Goal: Information Seeking & Learning: Learn about a topic

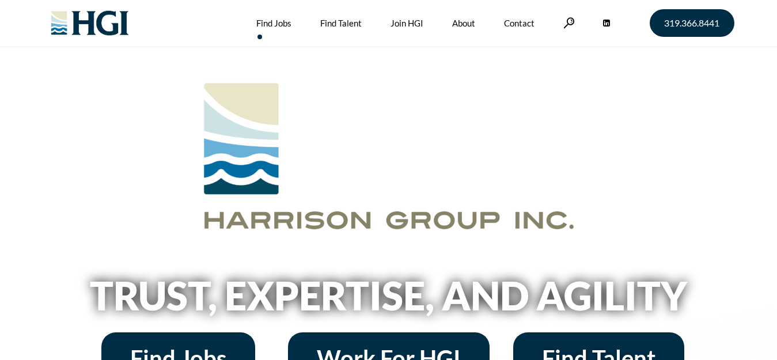
click at [272, 26] on link "Find Jobs" at bounding box center [273, 23] width 35 height 46
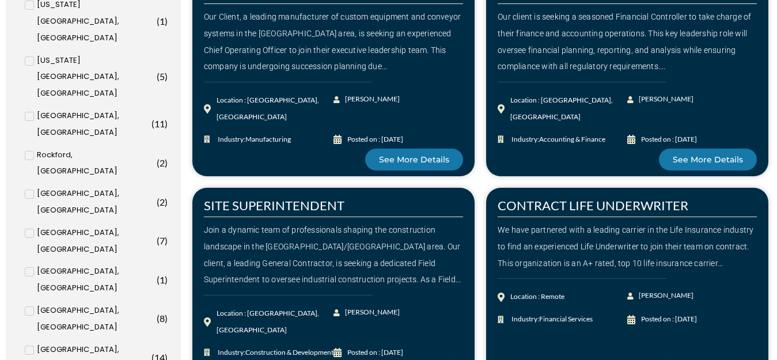
scroll to position [553, 0]
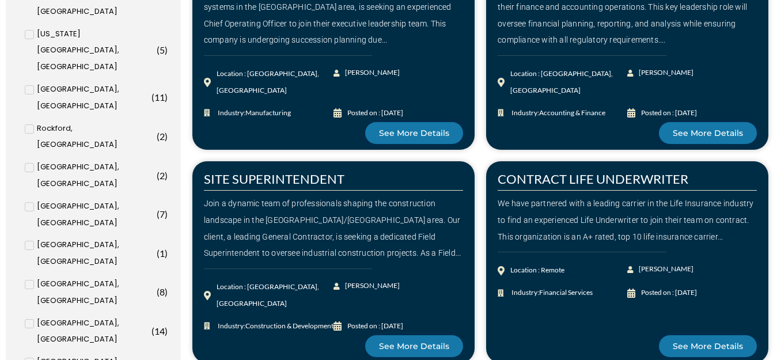
click at [0, 0] on input "Des Moines, IA ( 8 )" at bounding box center [0, 0] width 0 height 0
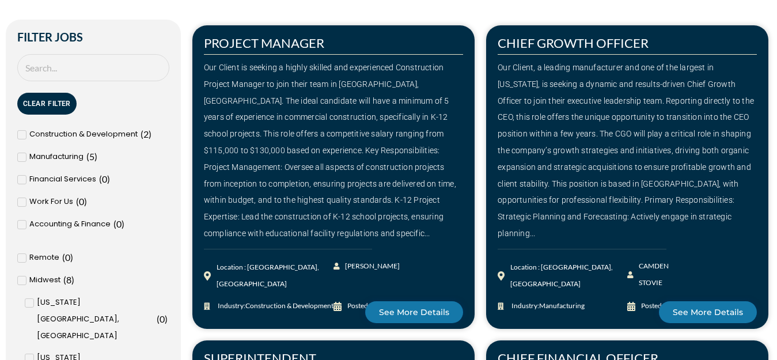
scroll to position [264, 0]
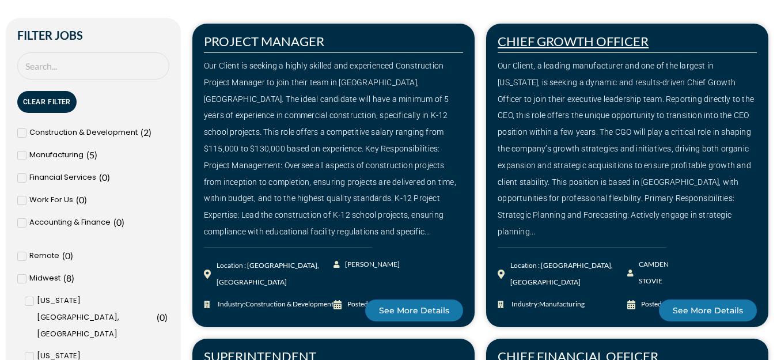
click at [529, 41] on link "CHIEF GROWTH OFFICER" at bounding box center [572, 41] width 151 height 16
click at [536, 154] on div "Our Client, a leading manufacturer and one of the largest in Iowa, is seeking a…" at bounding box center [626, 149] width 259 height 183
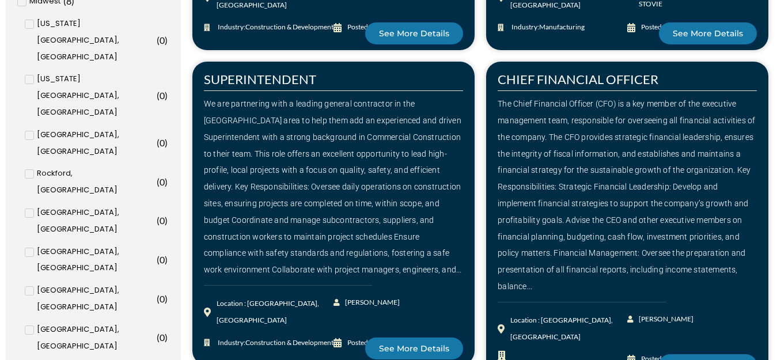
scroll to position [587, 0]
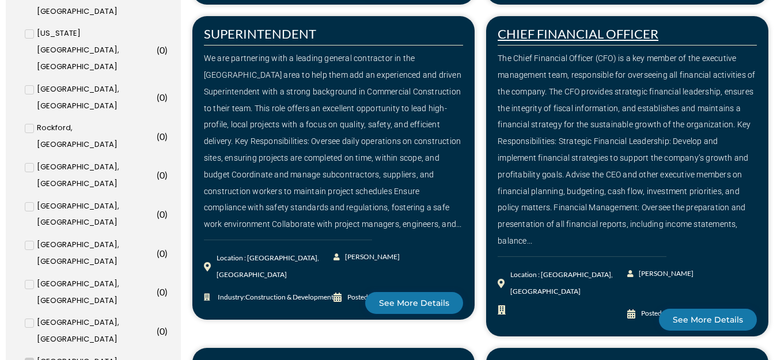
click at [580, 32] on link "CHIEF FINANCIAL OFFICER" at bounding box center [577, 34] width 161 height 16
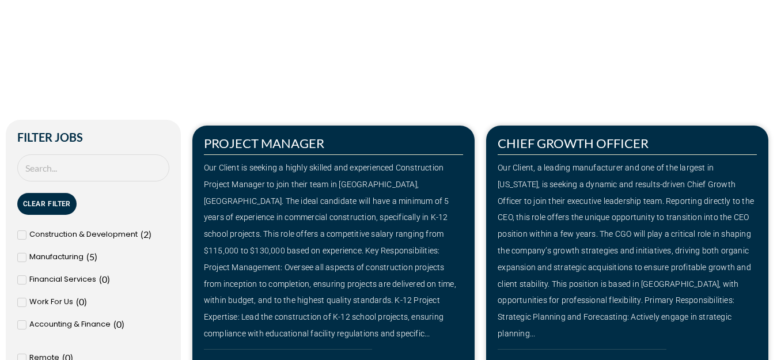
scroll to position [241, 0]
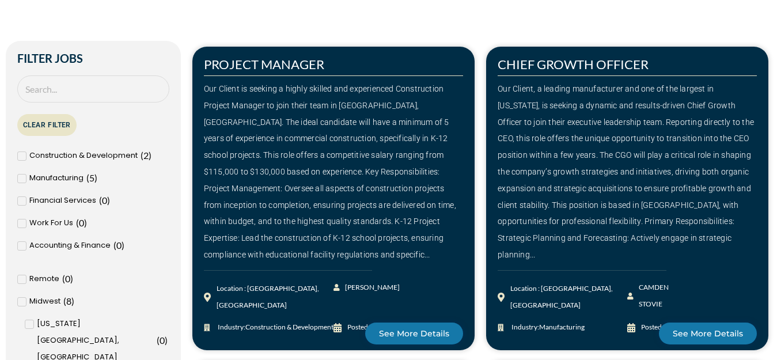
click at [49, 124] on button "Clear Filter" at bounding box center [46, 125] width 59 height 22
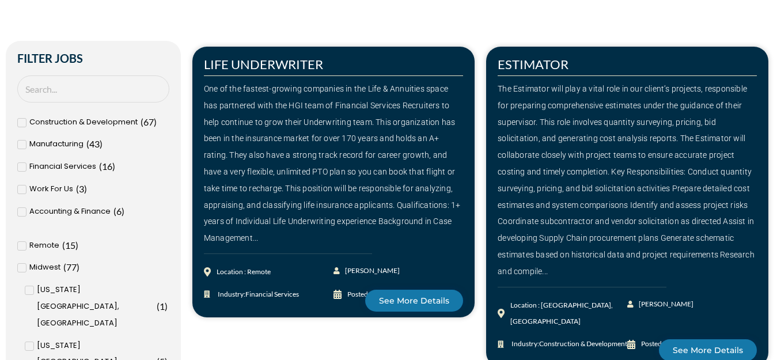
click at [89, 210] on span "Accounting & Finance" at bounding box center [69, 211] width 81 height 17
click at [0, 0] on input "Accounting & Finance ( 6 )" at bounding box center [0, 0] width 0 height 0
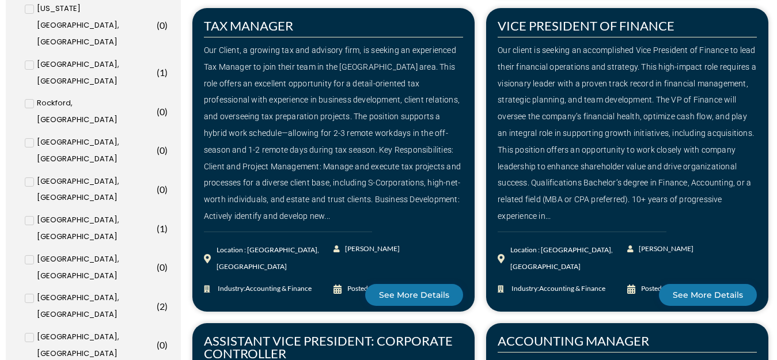
scroll to position [610, 0]
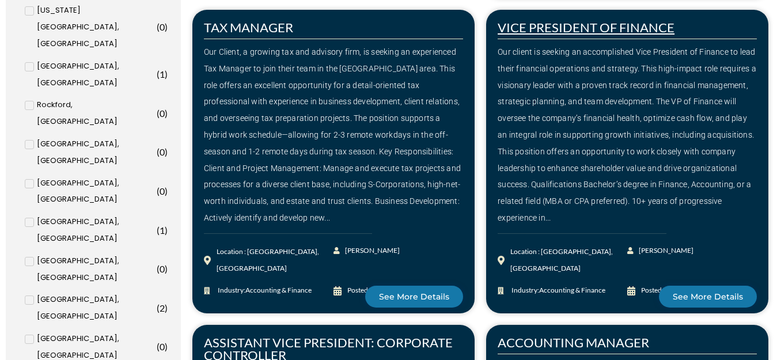
click at [572, 30] on link "VICE PRESIDENT OF FINANCE" at bounding box center [585, 28] width 177 height 16
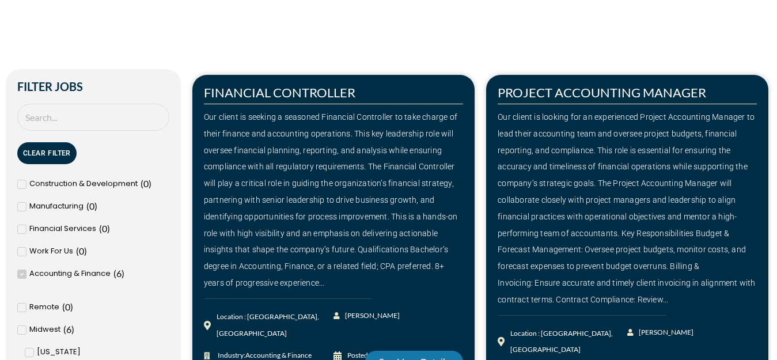
scroll to position [218, 0]
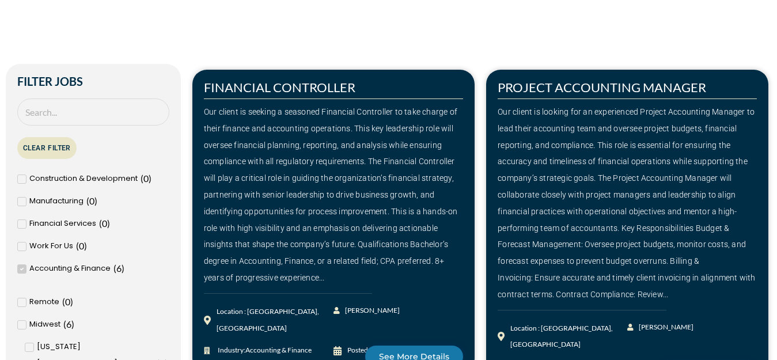
click at [61, 146] on button "Clear Filter" at bounding box center [46, 148] width 59 height 22
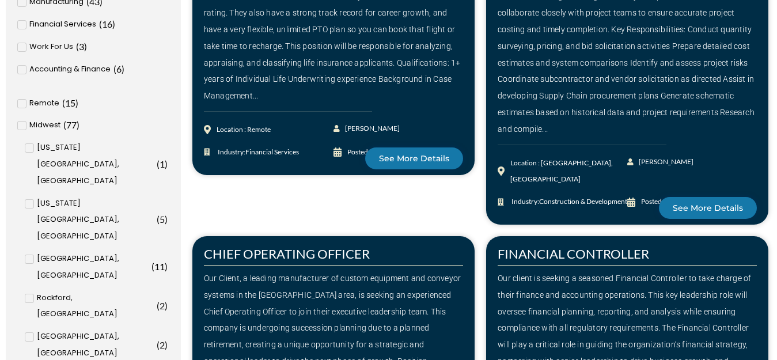
scroll to position [426, 0]
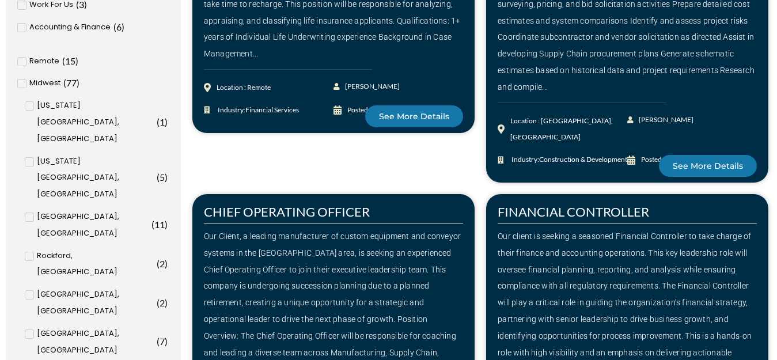
click at [56, 104] on span "[US_STATE][GEOGRAPHIC_DATA], [GEOGRAPHIC_DATA]" at bounding box center [95, 122] width 117 height 50
click at [0, 0] on input "Iowa City, IA ( 1 )" at bounding box center [0, 0] width 0 height 0
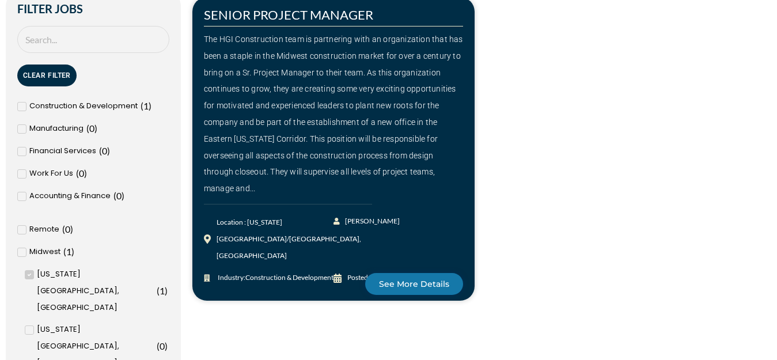
scroll to position [275, 0]
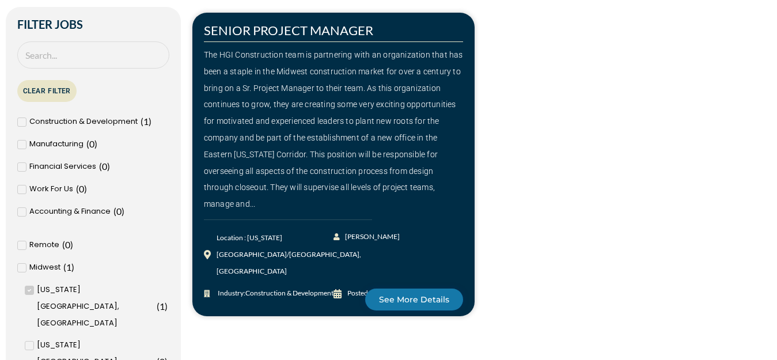
click at [50, 91] on button "Clear Filter" at bounding box center [46, 91] width 59 height 22
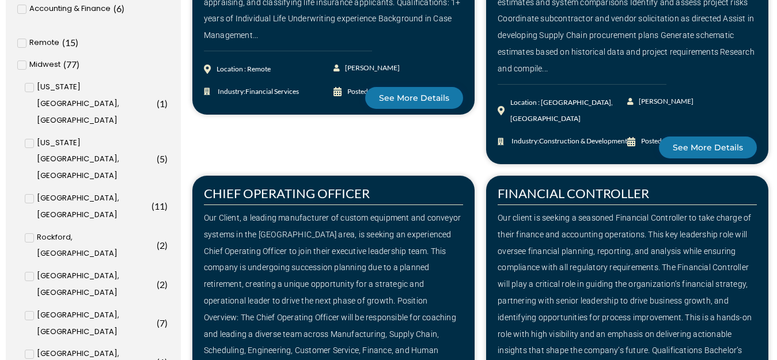
scroll to position [459, 0]
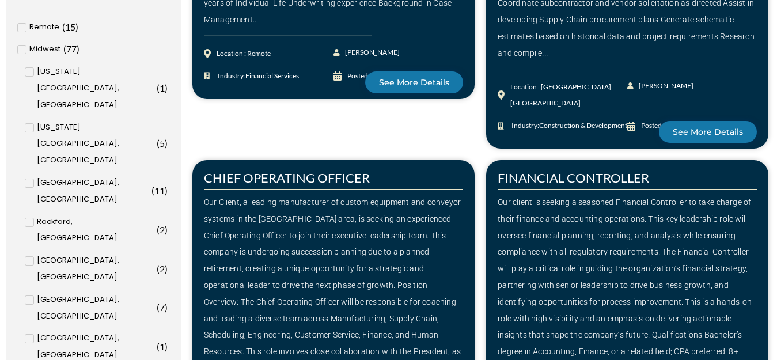
click at [0, 0] on input "Cedar Rapids, IA ( 8 )" at bounding box center [0, 0] width 0 height 0
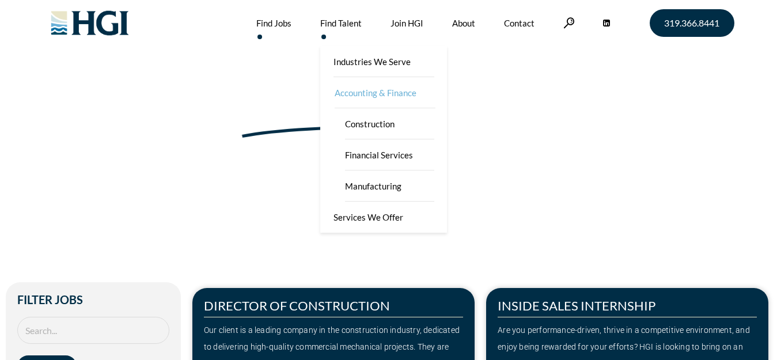
click at [347, 91] on link "Accounting & Finance" at bounding box center [384, 92] width 127 height 31
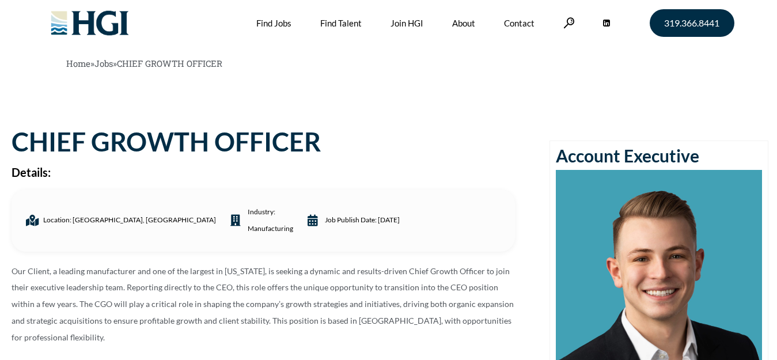
click at [345, 293] on p "Our Client, a leading manufacturer and one of the largest in Iowa, is seeking a…" at bounding box center [263, 304] width 503 height 83
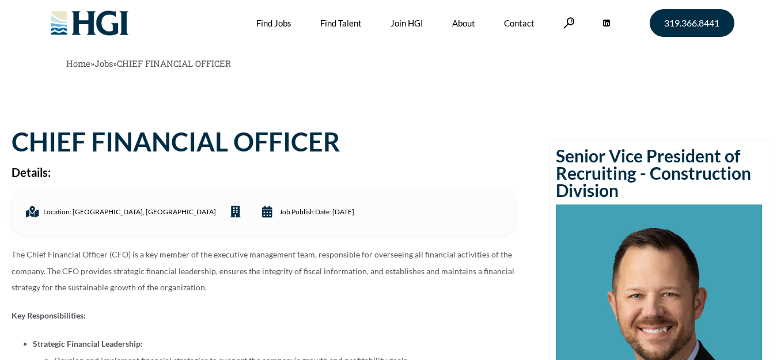
click at [264, 290] on p "The Chief Financial Officer (CFO) is a key member of the executive management t…" at bounding box center [263, 271] width 503 height 50
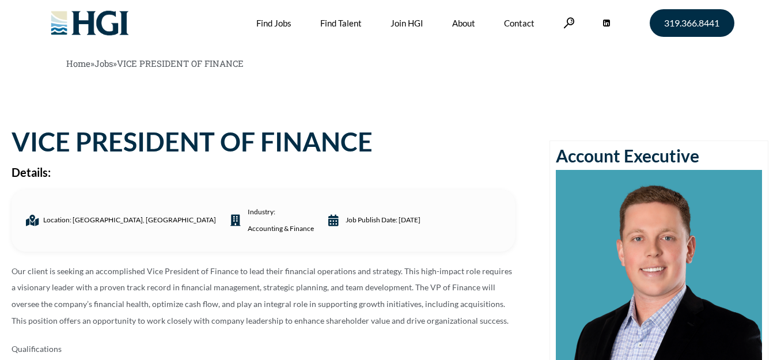
click at [344, 287] on p "Our client is seeking an accomplished Vice President of Finance to lead their f…" at bounding box center [263, 296] width 503 height 66
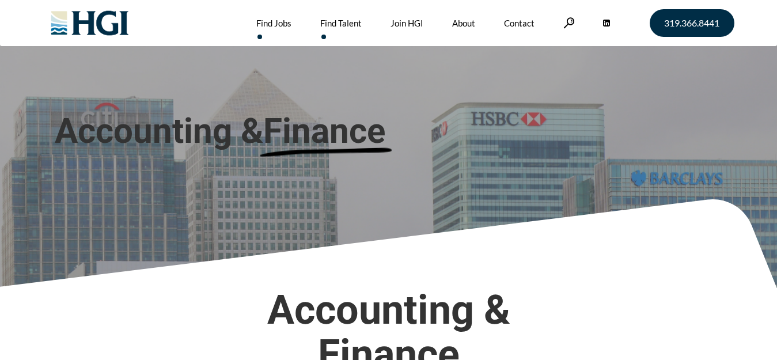
click at [277, 19] on link "Find Jobs" at bounding box center [273, 23] width 35 height 46
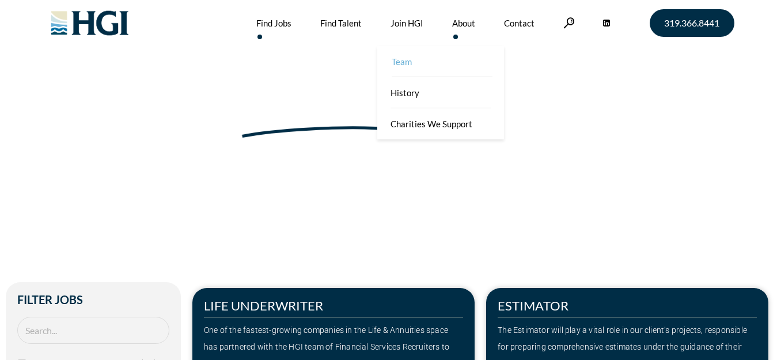
click at [407, 62] on link "Team" at bounding box center [441, 61] width 127 height 31
